Goal: Find specific page/section: Find specific page/section

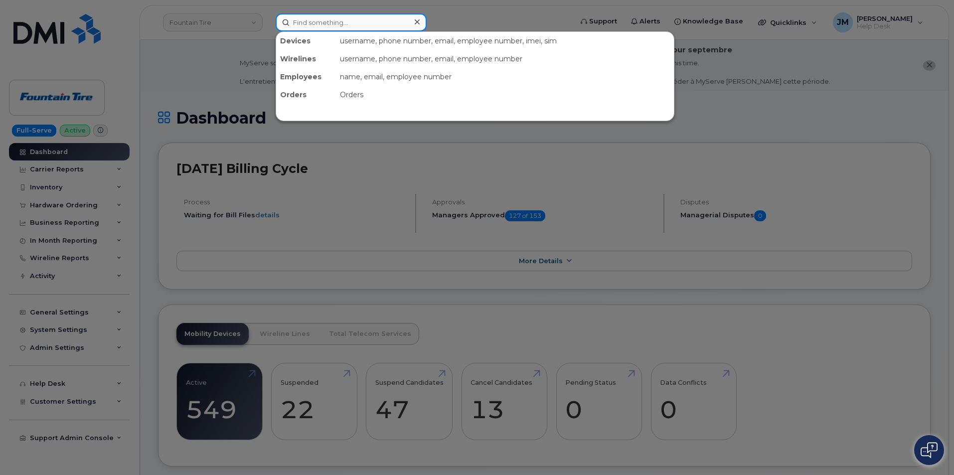
click at [310, 24] on input at bounding box center [351, 22] width 151 height 18
paste input "9188645439"
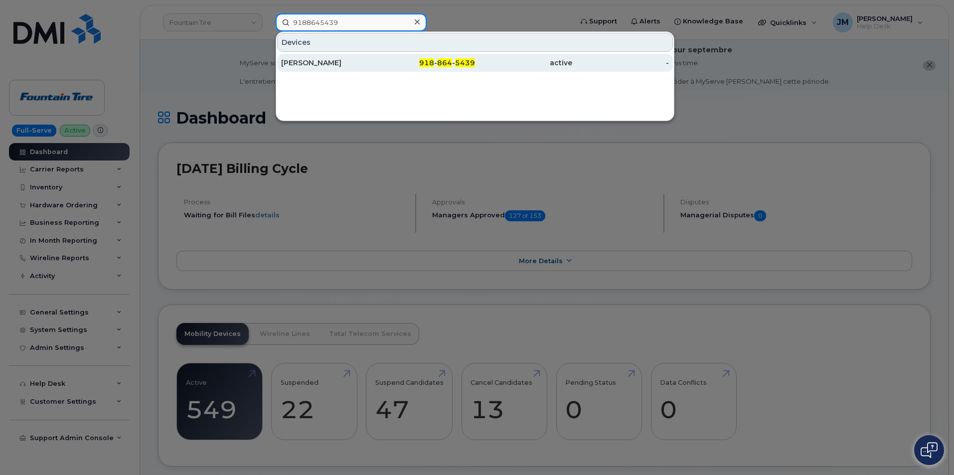
type input "9188645439"
click at [308, 63] on div "[PERSON_NAME]" at bounding box center [329, 63] width 97 height 10
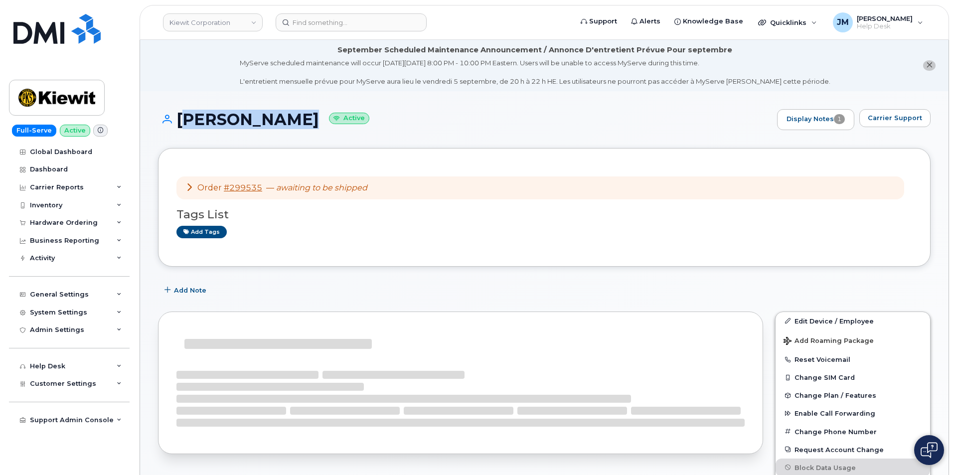
drag, startPoint x: 295, startPoint y: 67, endPoint x: 180, endPoint y: 119, distance: 126.3
click at [180, 119] on h1 "[PERSON_NAME] Active" at bounding box center [465, 119] width 614 height 17
copy h1 "[PERSON_NAME]"
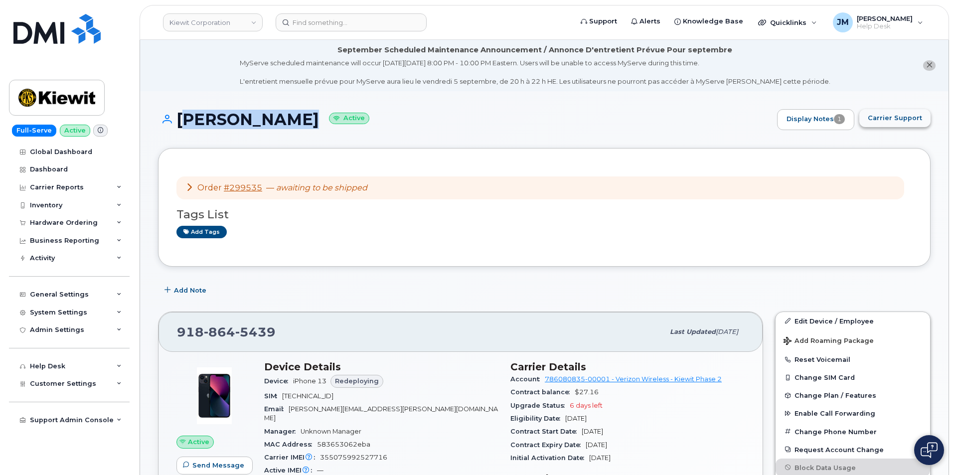
click at [892, 117] on span "Carrier Support" at bounding box center [895, 117] width 54 height 9
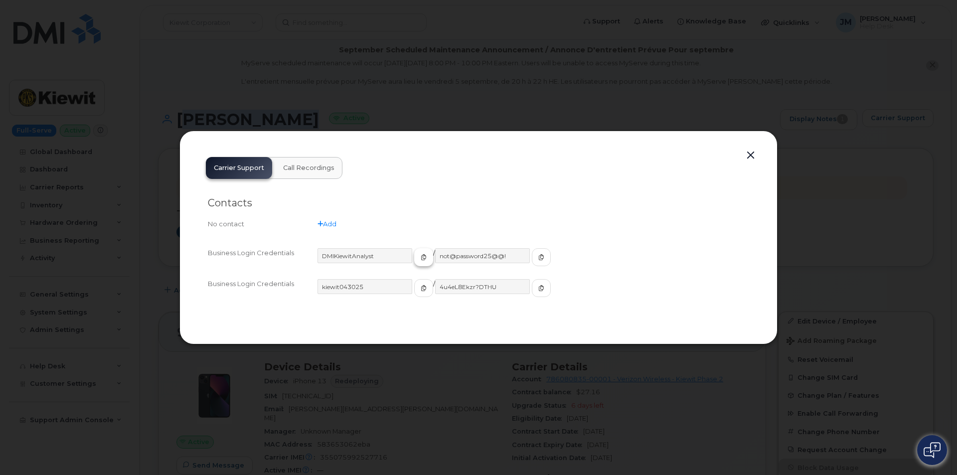
click at [421, 258] on icon "button" at bounding box center [424, 257] width 6 height 6
click at [537, 255] on span "button" at bounding box center [541, 257] width 9 height 9
click at [421, 286] on icon "button" at bounding box center [424, 288] width 6 height 6
click at [537, 291] on span "button" at bounding box center [541, 288] width 9 height 9
